Goal: Task Accomplishment & Management: Complete application form

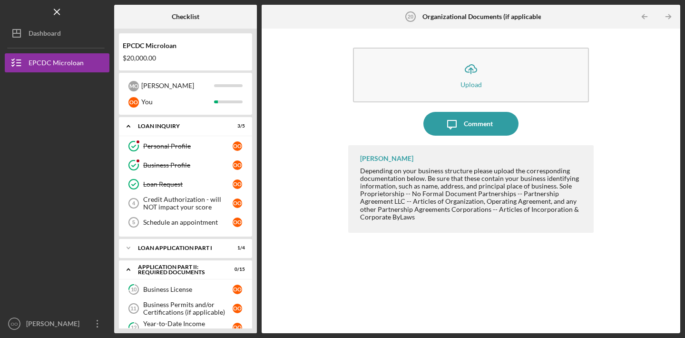
scroll to position [268, 0]
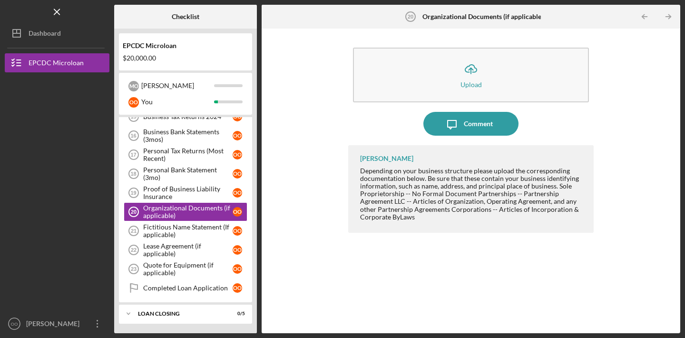
click at [628, 81] on div "Icon/Upload Upload Icon/Message Comment [PERSON_NAME] Depending on your busines…" at bounding box center [470, 180] width 409 height 295
click at [189, 232] on div "Fictitious Name Statement (If applicable)" at bounding box center [187, 230] width 89 height 15
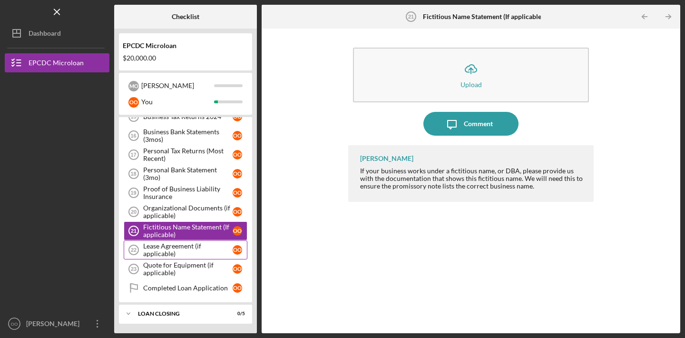
click at [188, 247] on div "Lease Agreement (if applicable)" at bounding box center [187, 249] width 89 height 15
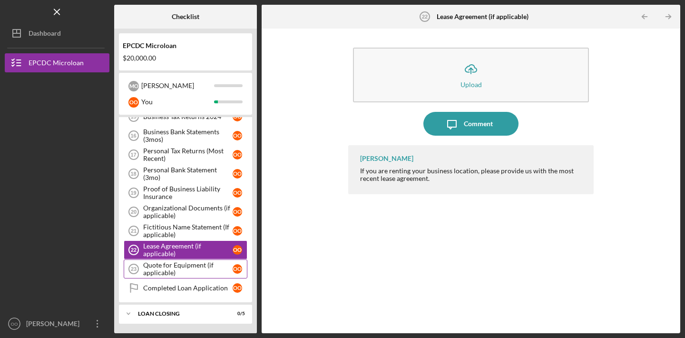
click at [188, 267] on div "Quote for Equipment (if applicable)" at bounding box center [187, 268] width 89 height 15
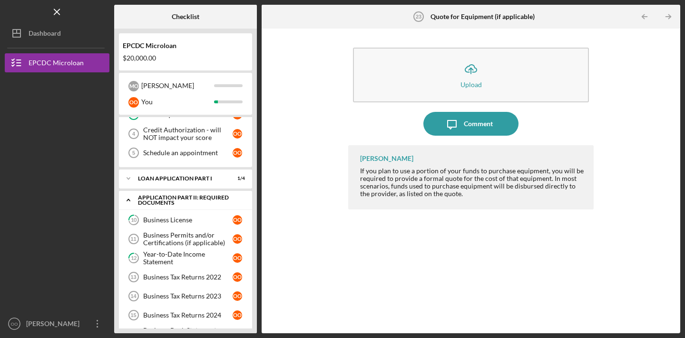
scroll to position [72, 0]
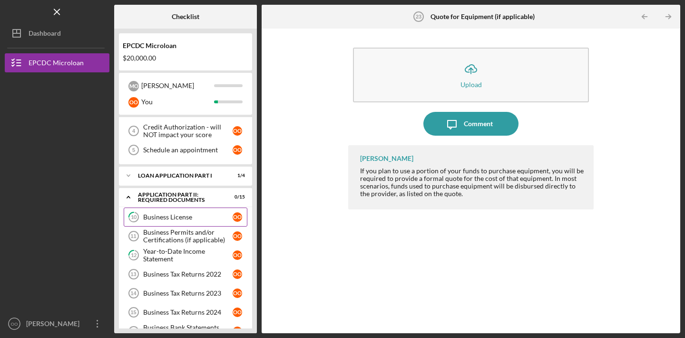
click at [187, 222] on link "10 Business License o O" at bounding box center [186, 216] width 124 height 19
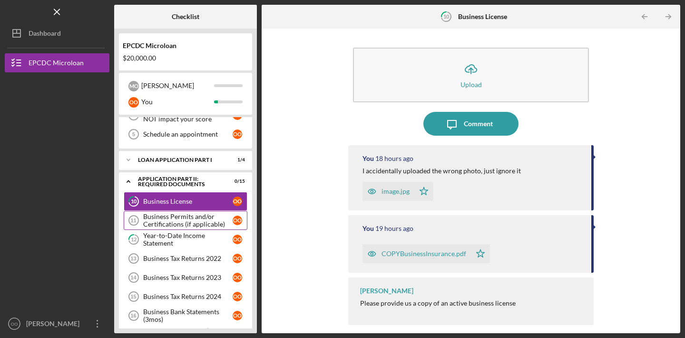
scroll to position [89, 0]
click at [189, 223] on div "Business Permits and/or Certifications (if applicable)" at bounding box center [187, 219] width 89 height 15
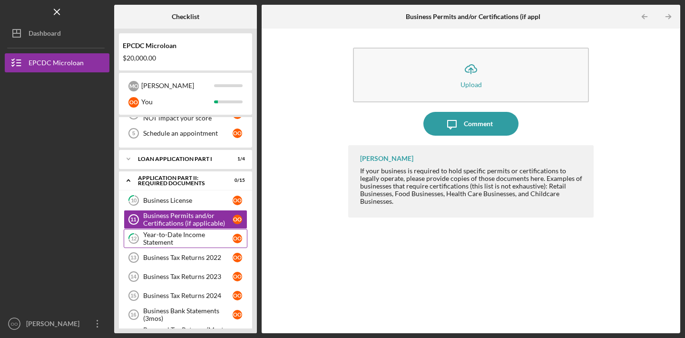
click at [193, 237] on div "Year-to-Date Income Statement" at bounding box center [187, 238] width 89 height 15
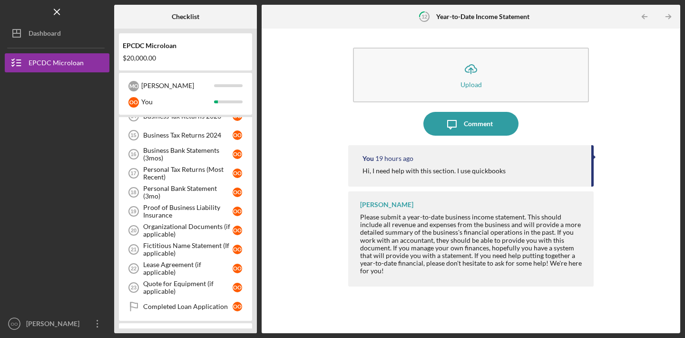
scroll to position [248, 0]
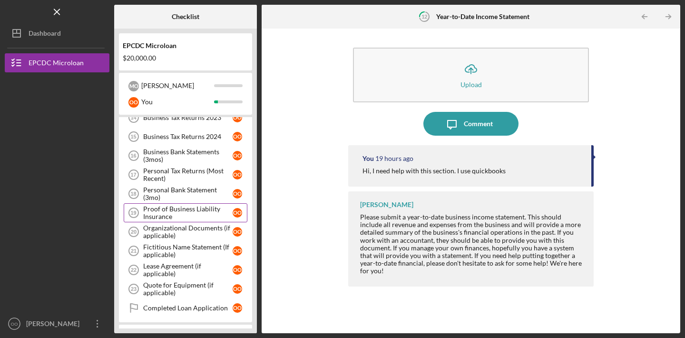
click at [190, 212] on div "Proof of Business Liability Insurance" at bounding box center [187, 212] width 89 height 15
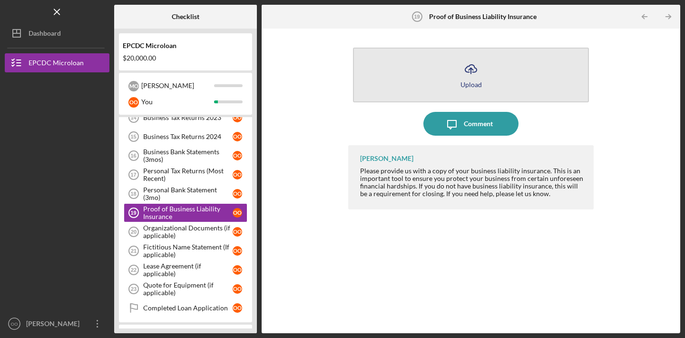
click at [396, 86] on button "Icon/Upload Upload" at bounding box center [471, 75] width 236 height 55
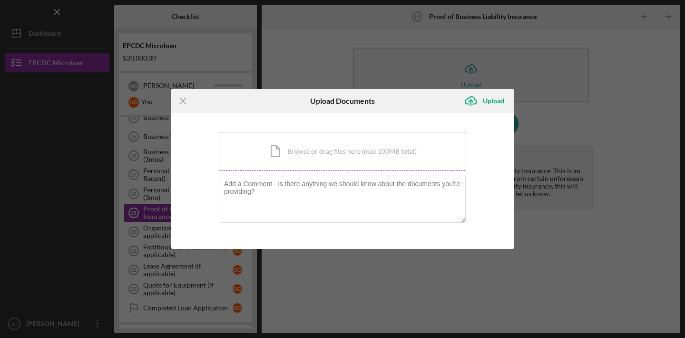
click at [354, 154] on div "Icon/Document Browse or drag files here (max 100MB total) Tap to choose files o…" at bounding box center [342, 151] width 247 height 39
click at [179, 101] on icon "Icon/Menu Close" at bounding box center [183, 101] width 24 height 24
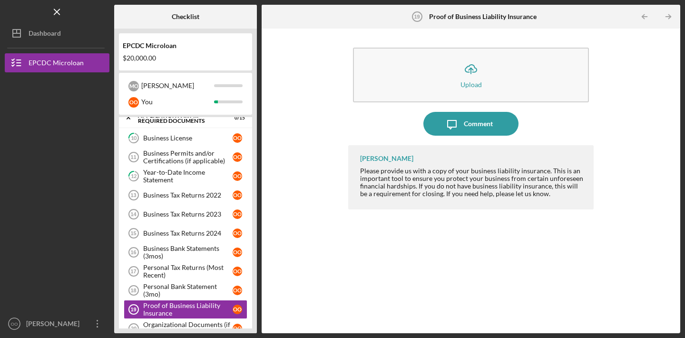
scroll to position [140, 0]
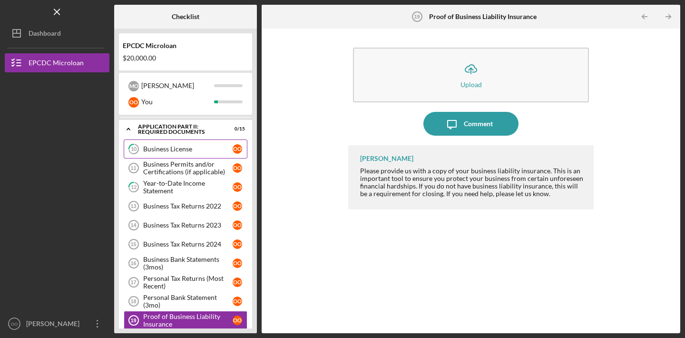
click at [189, 147] on div "Business License" at bounding box center [187, 149] width 89 height 8
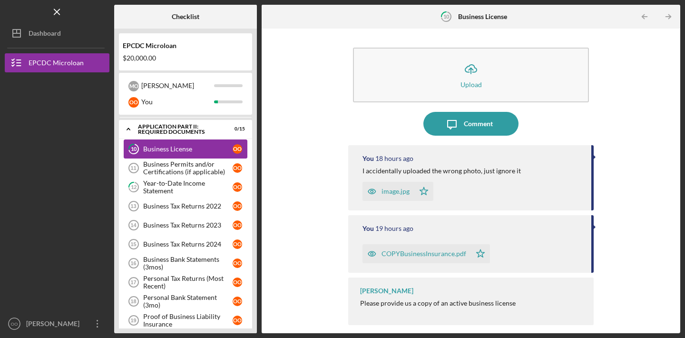
click at [189, 147] on div "Business License" at bounding box center [187, 149] width 89 height 8
click at [405, 254] on div "COPYBusinessInsurance.pdf" at bounding box center [423, 254] width 85 height 8
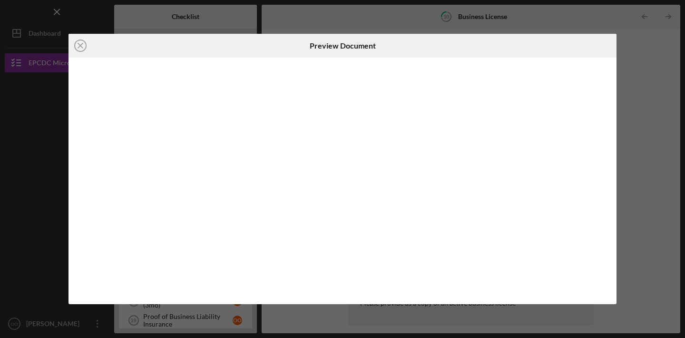
click at [405, 254] on body "Icon/Menu 10 Business License Checklist EPCDC Microloan $20,000.00 M O [PERSON_…" at bounding box center [342, 169] width 685 height 338
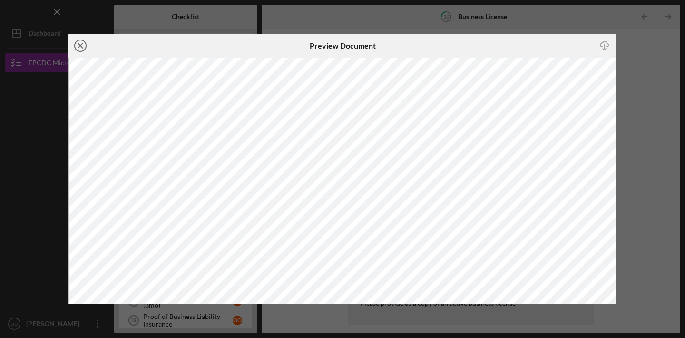
click at [80, 48] on icon "Icon/Close" at bounding box center [80, 46] width 24 height 24
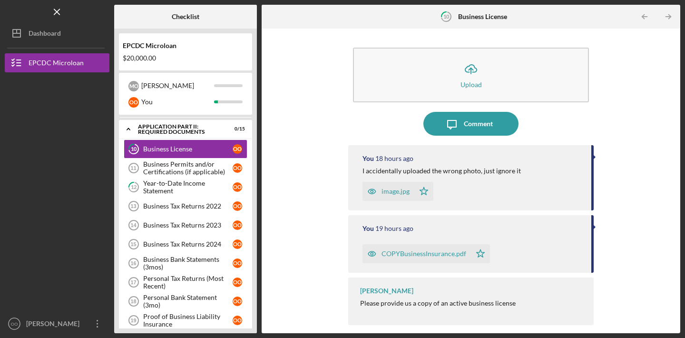
click at [80, 48] on div at bounding box center [55, 48] width 97 height 1
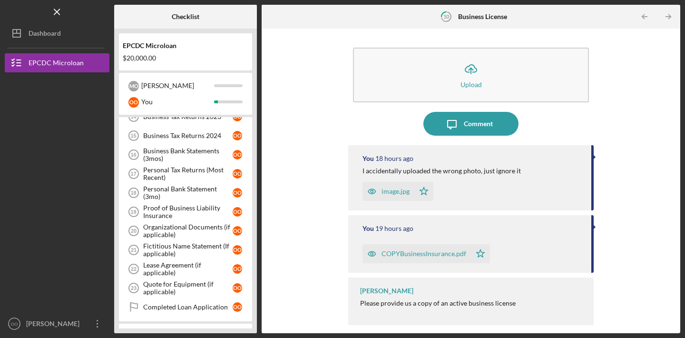
scroll to position [265, 0]
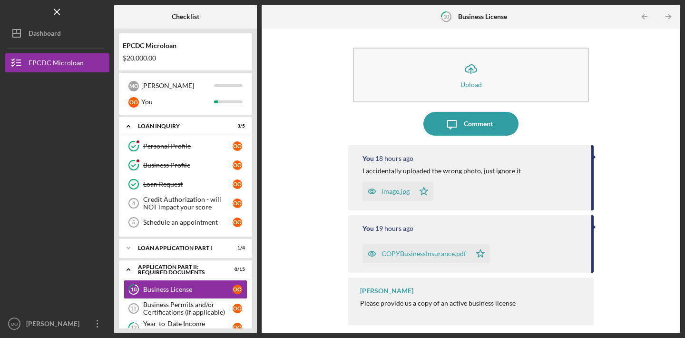
scroll to position [50, 0]
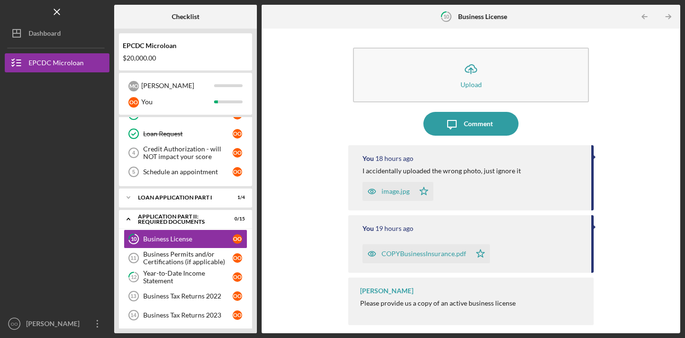
click at [372, 251] on icon "button" at bounding box center [372, 253] width 8 height 5
click at [372, 251] on body "Icon/Menu 10 Business License Checklist EPCDC Microloan $20,000.00 M O [PERSON_…" at bounding box center [342, 169] width 685 height 338
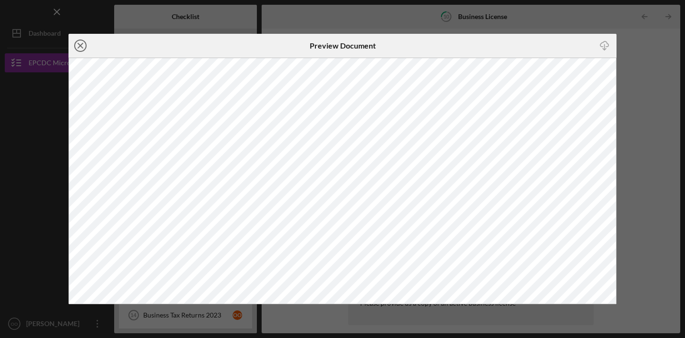
click at [79, 42] on icon "Icon/Close" at bounding box center [80, 46] width 24 height 24
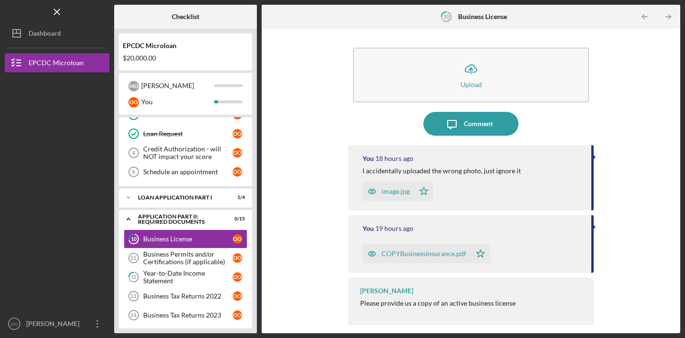
click at [79, 42] on button "Icon/Dashboard Dashboard" at bounding box center [57, 33] width 105 height 19
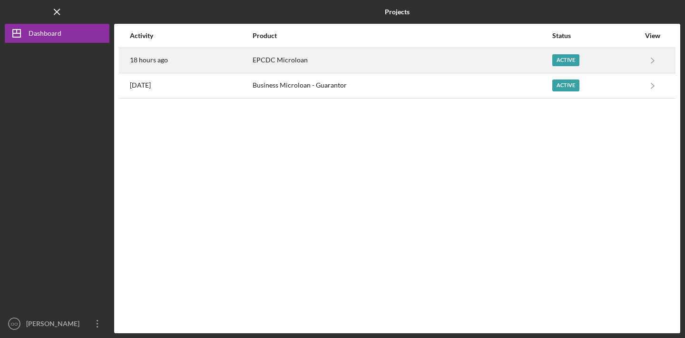
click at [204, 56] on div "18 hours ago" at bounding box center [191, 60] width 122 height 24
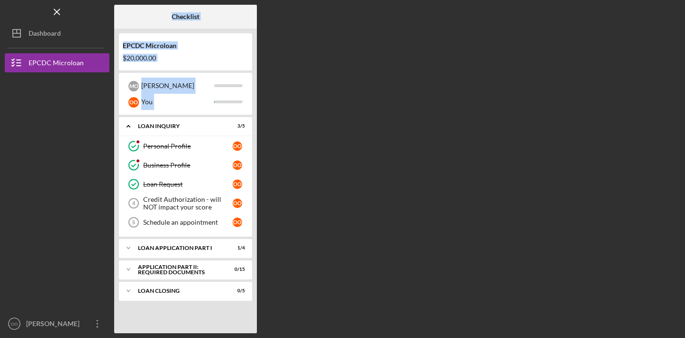
click at [204, 56] on div "Checklist EPCDC Microloan $20,000.00 M O [PERSON_NAME] o O You Icon/Expander Lo…" at bounding box center [397, 169] width 566 height 328
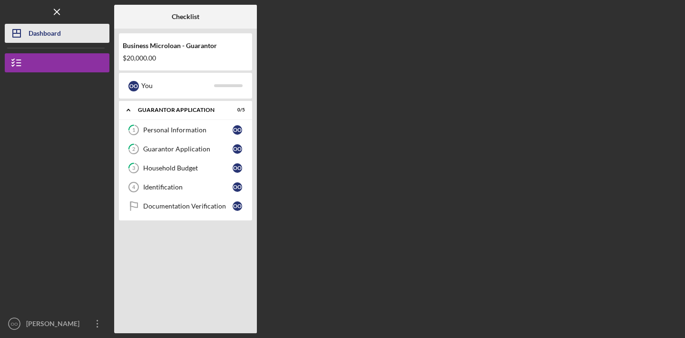
click at [77, 36] on button "Icon/Dashboard Dashboard" at bounding box center [57, 33] width 105 height 19
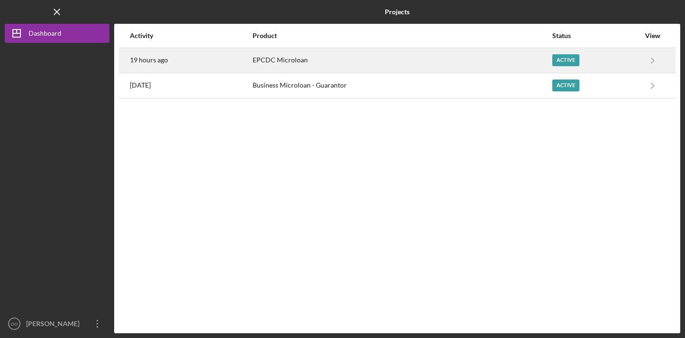
click at [374, 60] on div "EPCDC Microloan" at bounding box center [401, 60] width 299 height 24
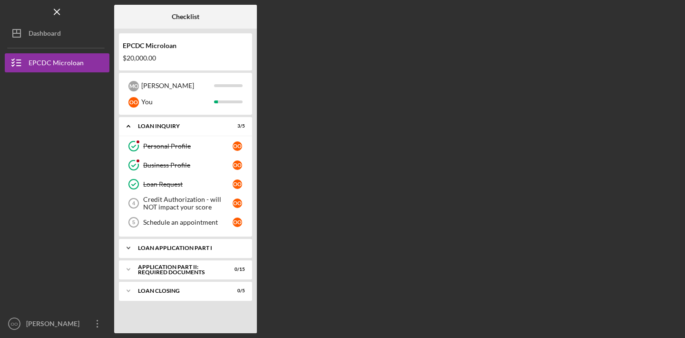
click at [129, 244] on icon "Icon/Expander" at bounding box center [128, 247] width 19 height 19
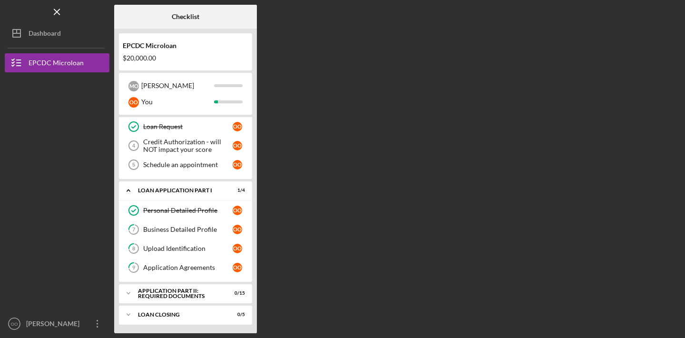
scroll to position [58, 0]
click at [129, 191] on icon "Icon/Expander" at bounding box center [128, 189] width 19 height 19
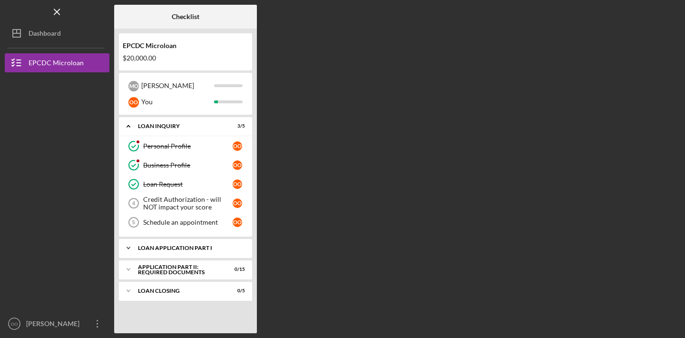
scroll to position [0, 0]
click at [127, 245] on icon "Icon/Expander" at bounding box center [128, 247] width 19 height 19
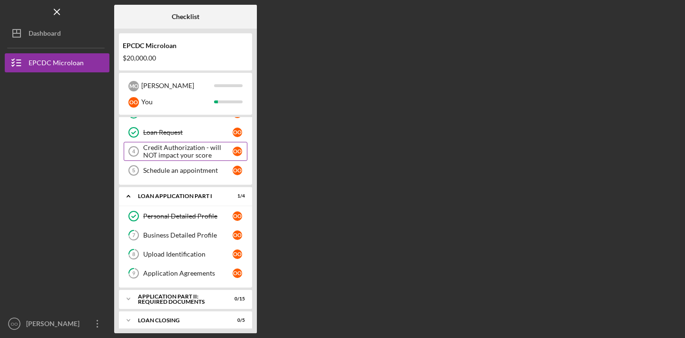
scroll to position [58, 0]
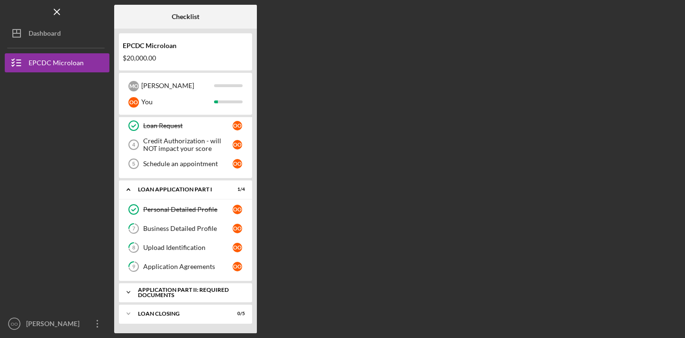
click at [128, 295] on icon "Icon/Expander" at bounding box center [128, 291] width 19 height 19
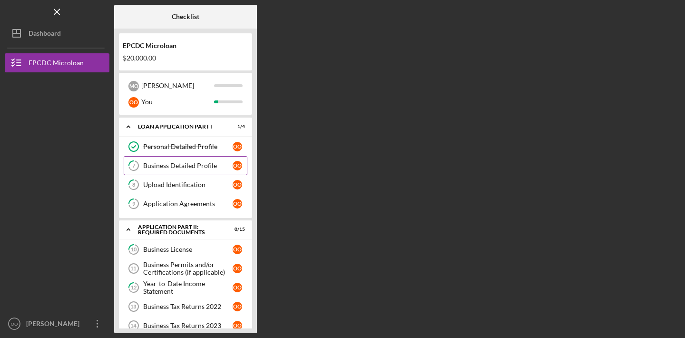
scroll to position [114, 0]
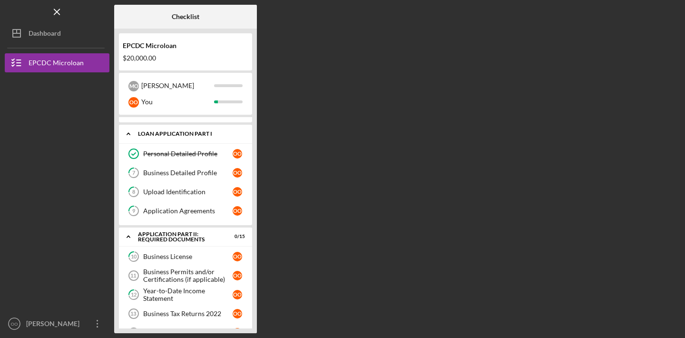
click at [126, 132] on icon "Icon/Expander" at bounding box center [128, 133] width 19 height 19
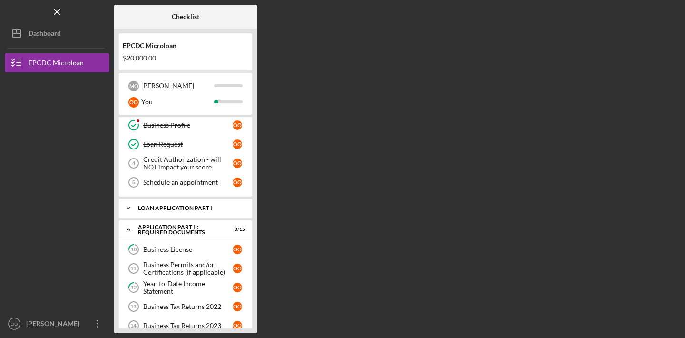
scroll to position [0, 0]
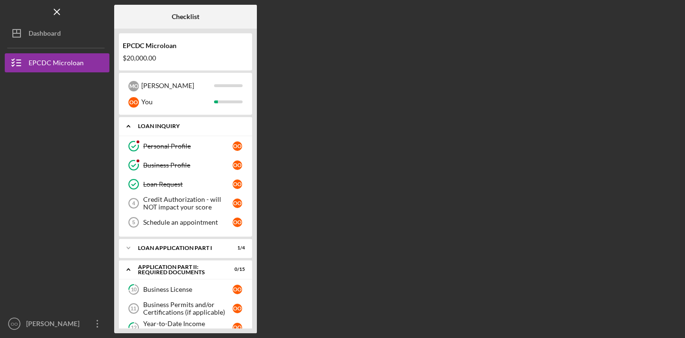
click at [126, 120] on icon "Icon/Expander" at bounding box center [128, 125] width 19 height 19
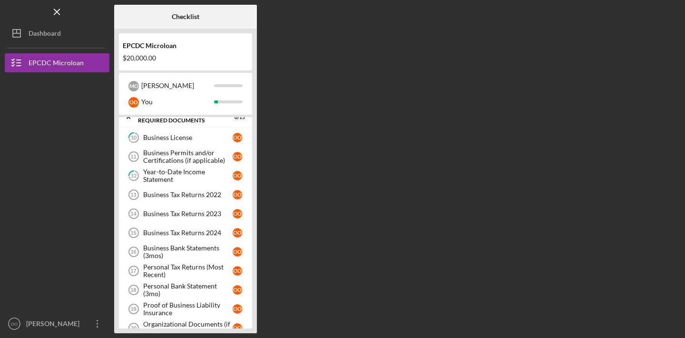
scroll to position [53, 0]
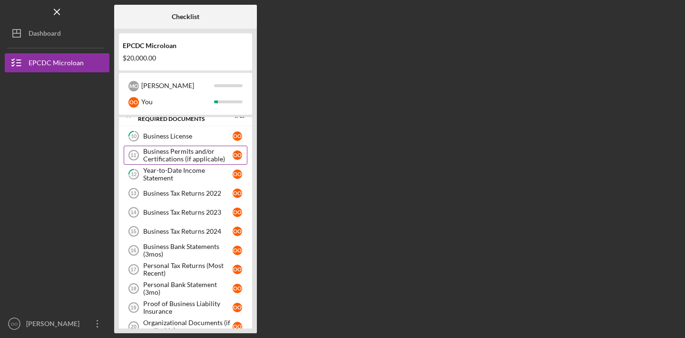
click at [168, 154] on div "Business Permits and/or Certifications (if applicable)" at bounding box center [187, 154] width 89 height 15
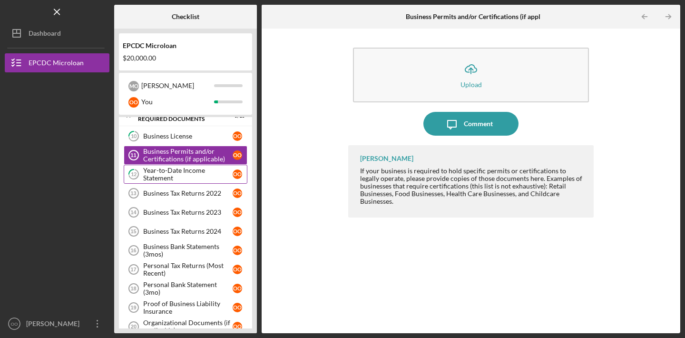
click at [173, 177] on div "Year-to-Date Income Statement" at bounding box center [187, 173] width 89 height 15
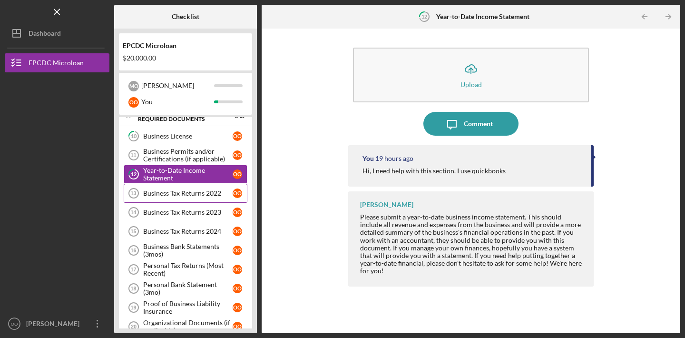
click at [174, 195] on div "Business Tax Returns 2022" at bounding box center [187, 193] width 89 height 8
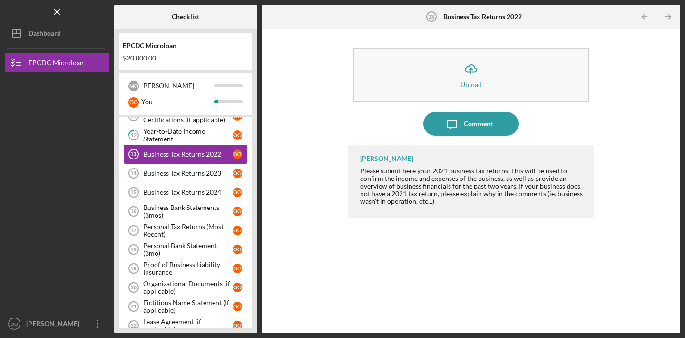
scroll to position [94, 0]
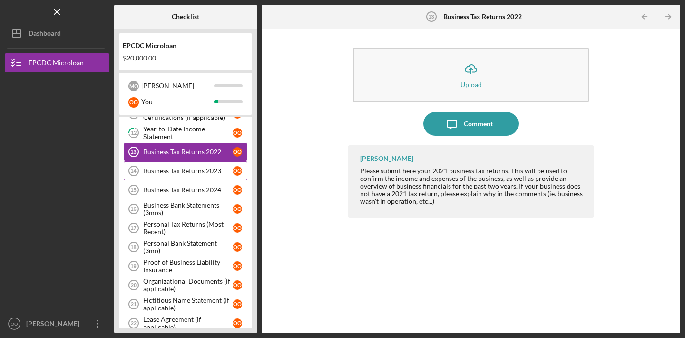
click at [175, 173] on div "Business Tax Returns 2023" at bounding box center [187, 171] width 89 height 8
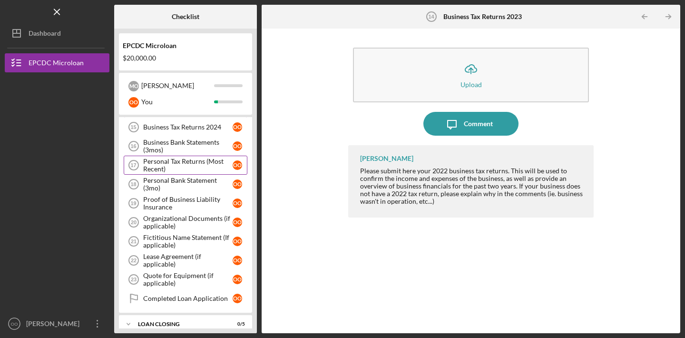
scroll to position [167, 0]
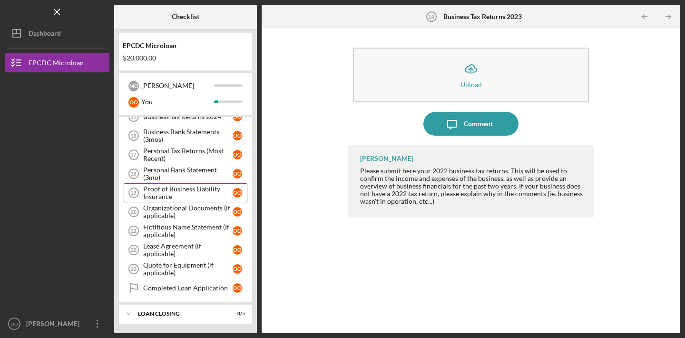
click at [185, 187] on div "Proof of Business Liability Insurance" at bounding box center [187, 192] width 89 height 15
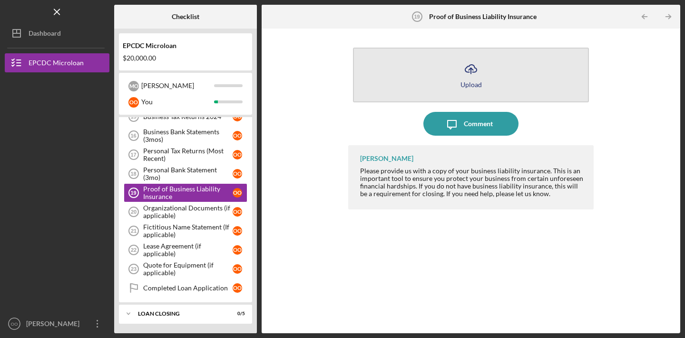
click at [452, 71] on button "Icon/Upload Upload" at bounding box center [471, 75] width 236 height 55
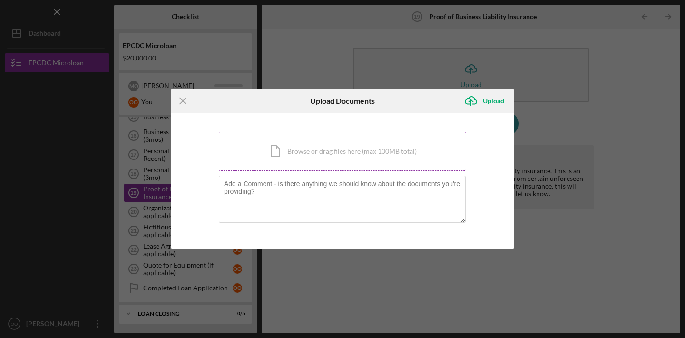
click at [346, 151] on div "Icon/Document Browse or drag files here (max 100MB total) Tap to choose files o…" at bounding box center [342, 151] width 247 height 39
click at [184, 95] on icon "Icon/Menu Close" at bounding box center [183, 101] width 24 height 24
